Goal: Task Accomplishment & Management: Use online tool/utility

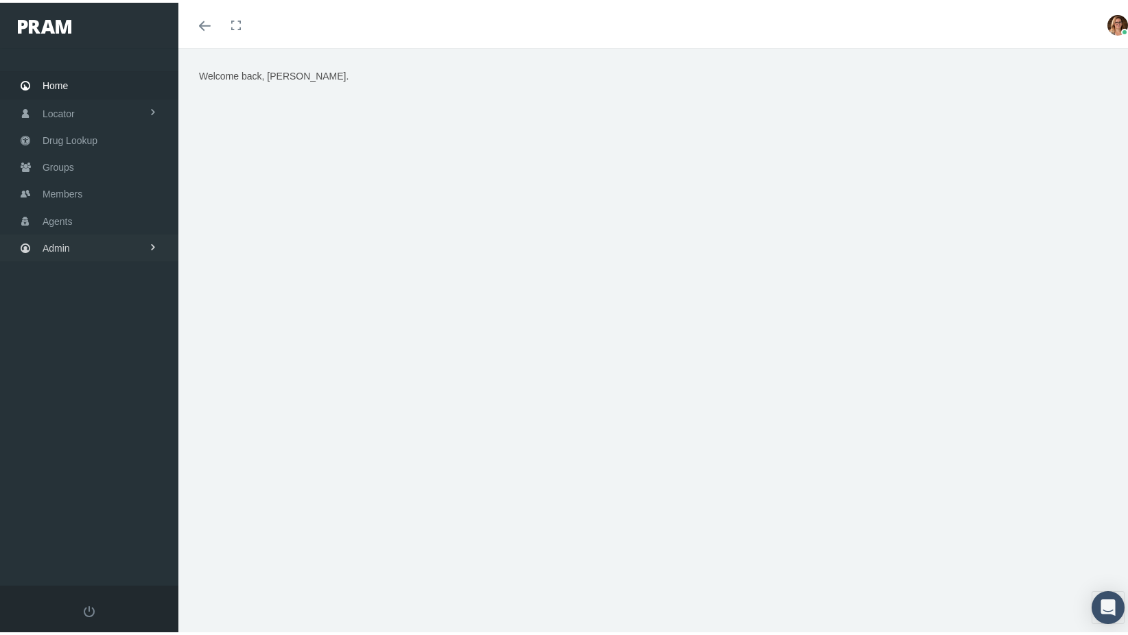
click at [87, 243] on link "Admin" at bounding box center [89, 245] width 178 height 27
click at [82, 276] on span "Security" at bounding box center [73, 274] width 35 height 23
click at [82, 346] on span "User Lookup" at bounding box center [81, 351] width 54 height 23
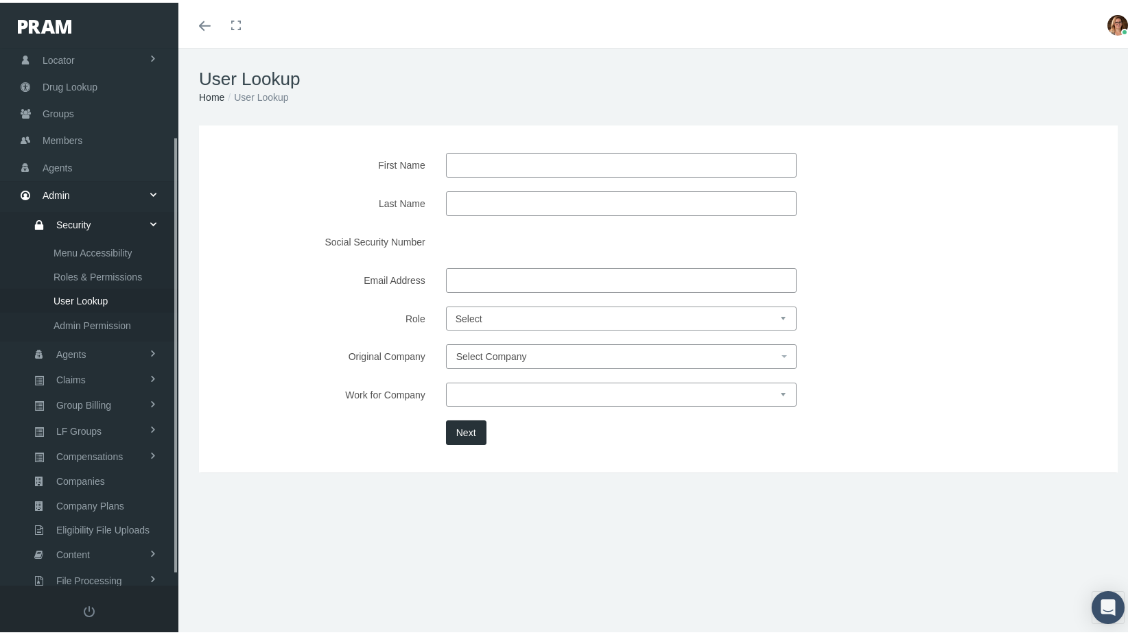
scroll to position [121, 0]
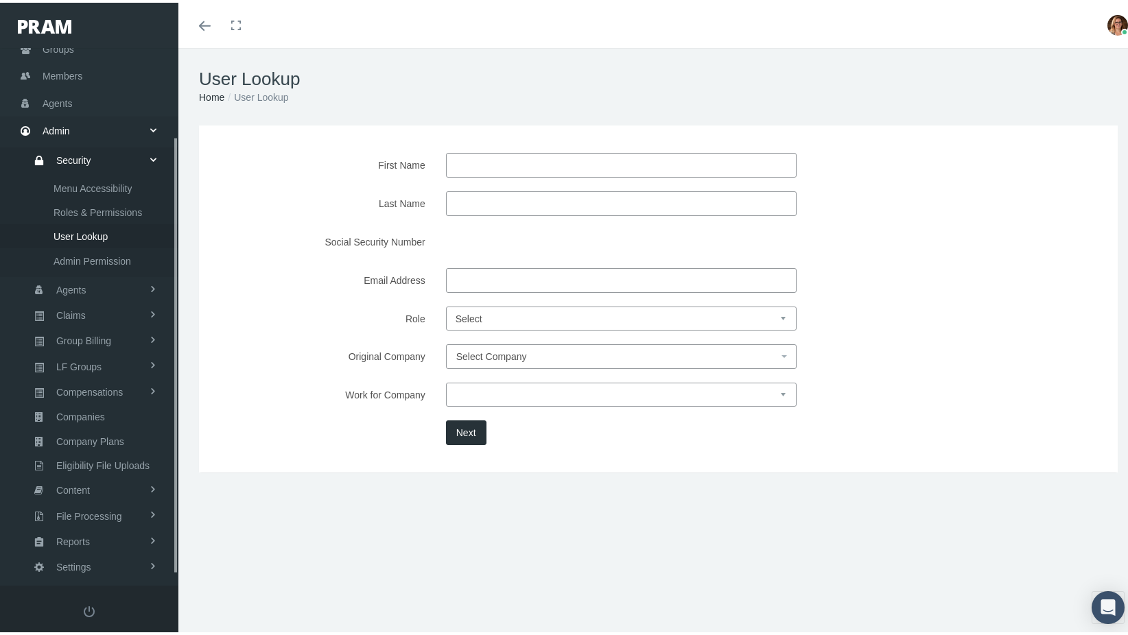
click at [641, 170] on input "First Name" at bounding box center [621, 162] width 351 height 25
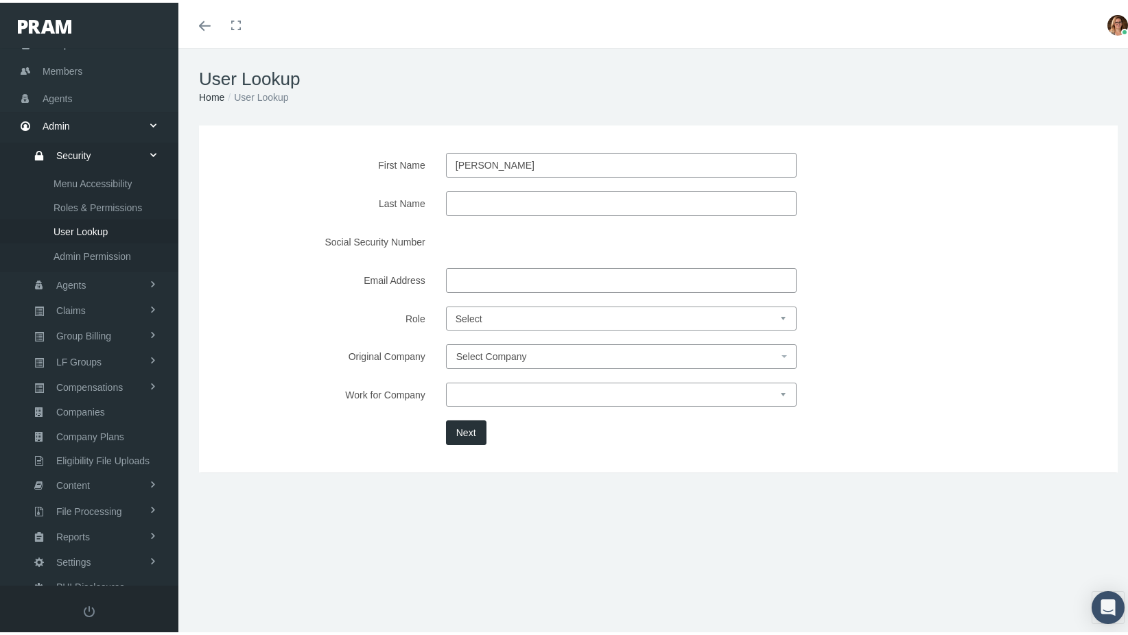
type input "[PERSON_NAME]"
type input "leb"
click at [473, 421] on button "Next" at bounding box center [466, 430] width 40 height 25
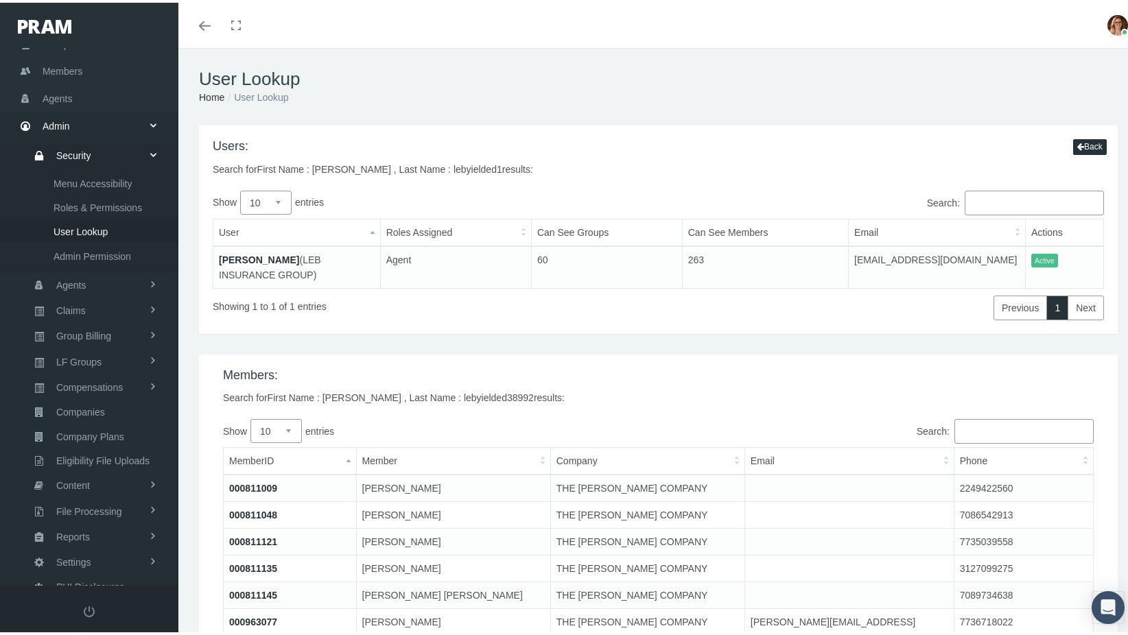
click at [237, 261] on link "[PERSON_NAME]" at bounding box center [259, 257] width 80 height 11
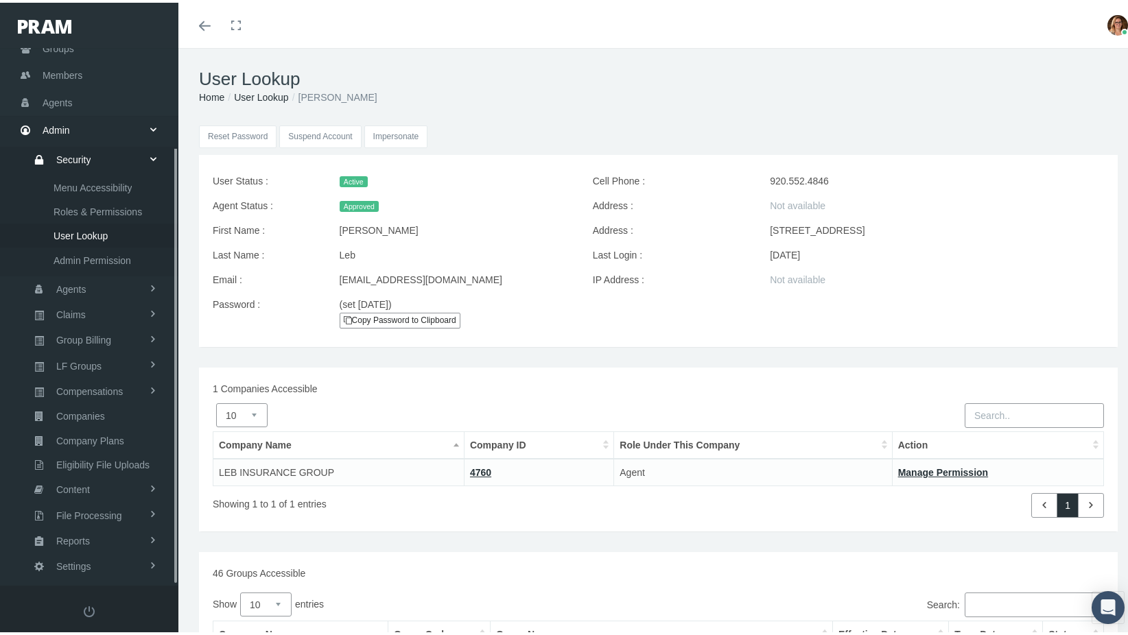
scroll to position [121, 0]
click at [386, 136] on input "Impersonate" at bounding box center [396, 134] width 64 height 23
